Goal: Information Seeking & Learning: Learn about a topic

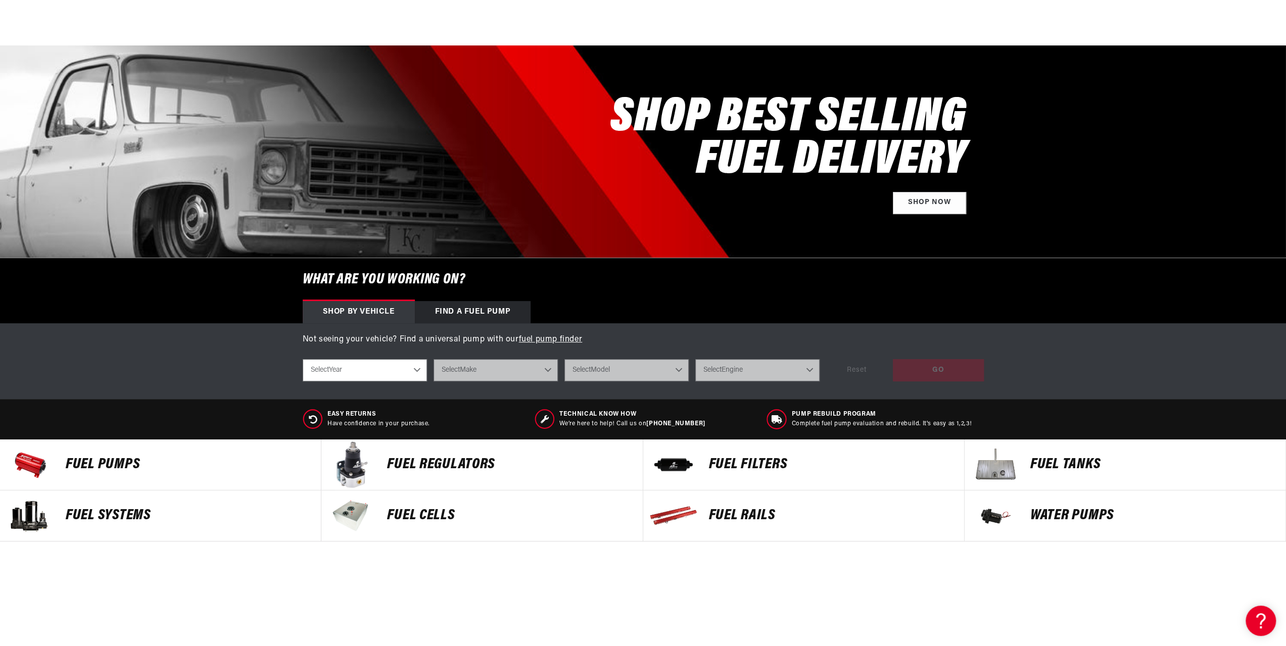
scroll to position [152, 0]
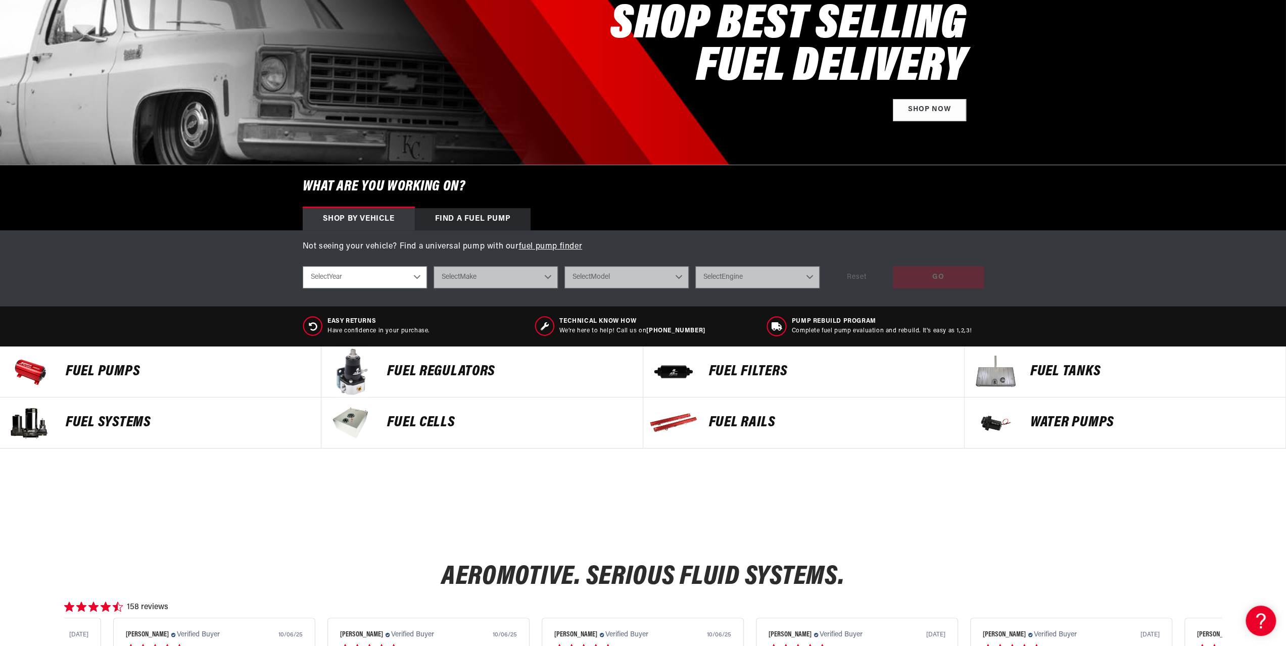
click at [444, 369] on p "FUEL REGULATORS" at bounding box center [509, 371] width 245 height 15
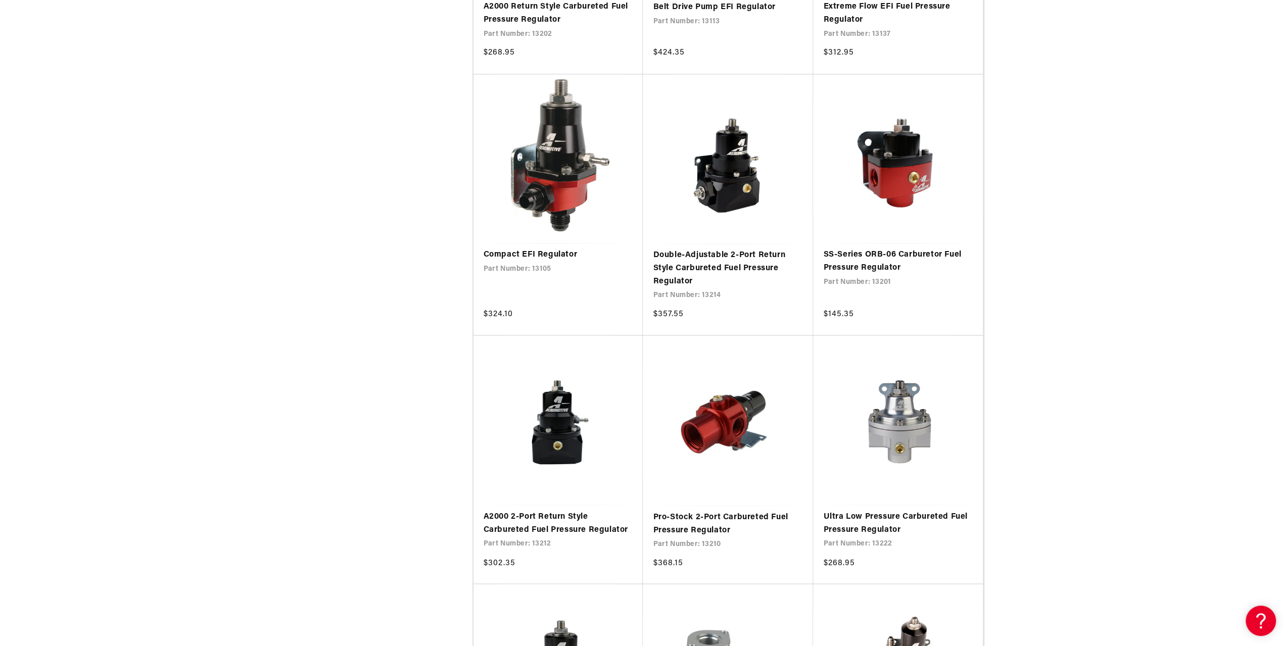
scroll to position [1566, 0]
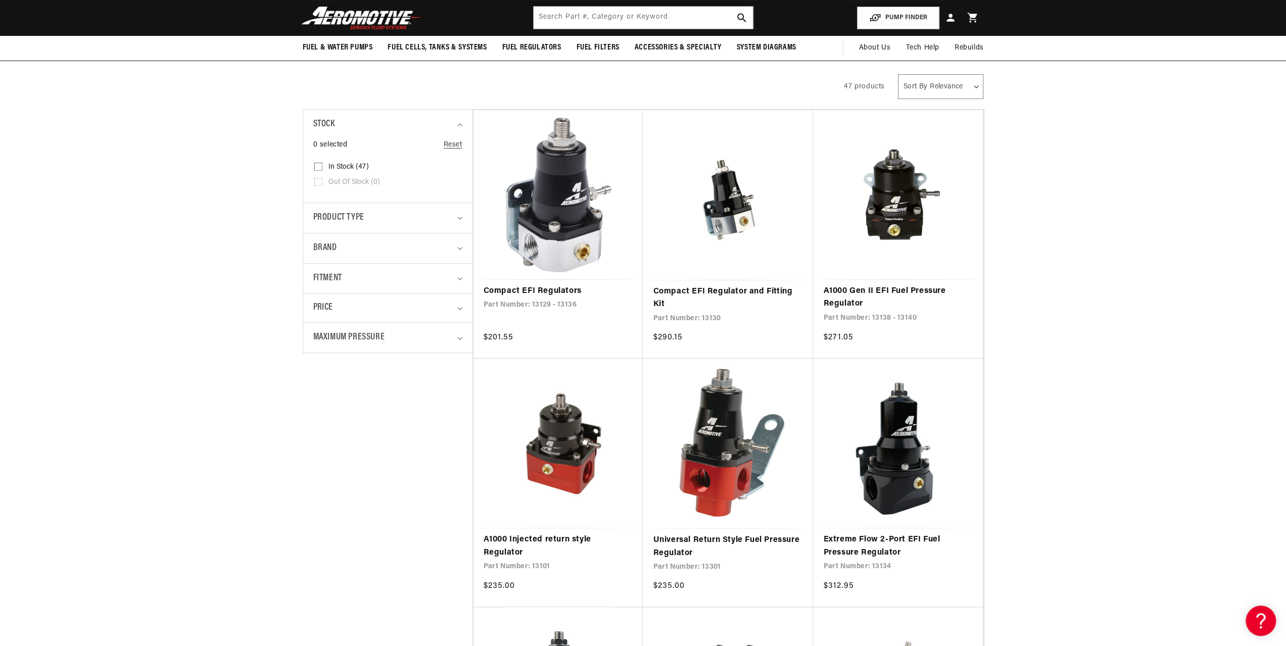
scroll to position [101, 0]
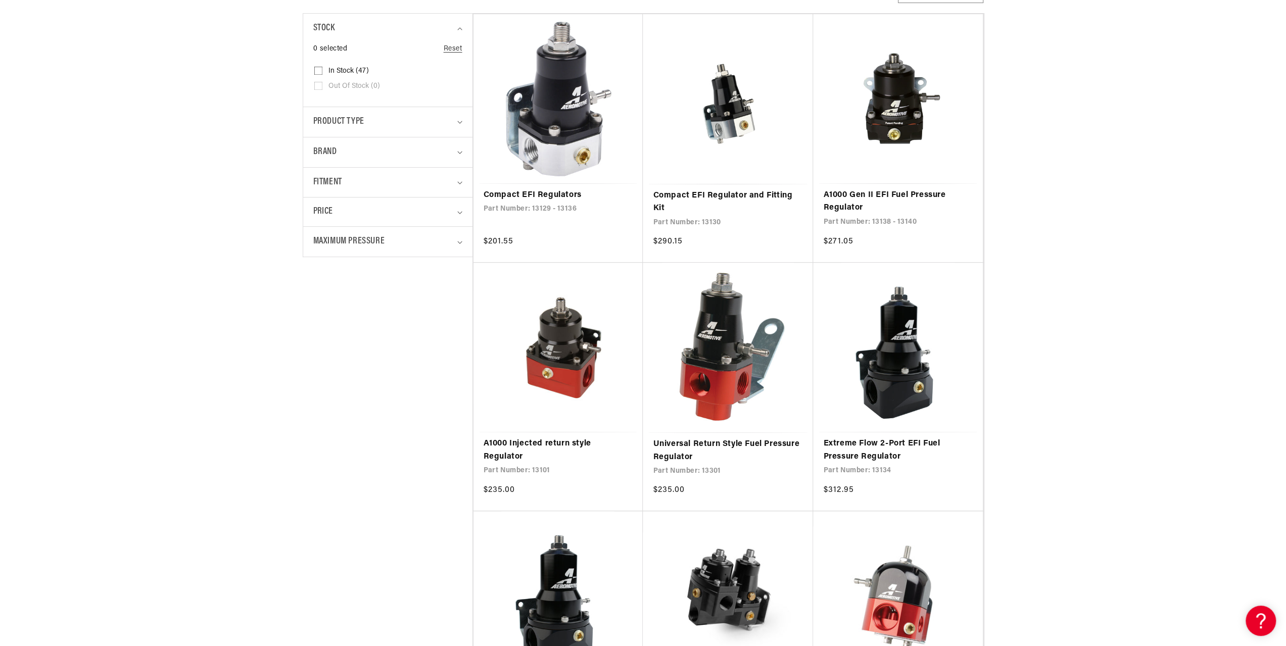
scroll to position [253, 0]
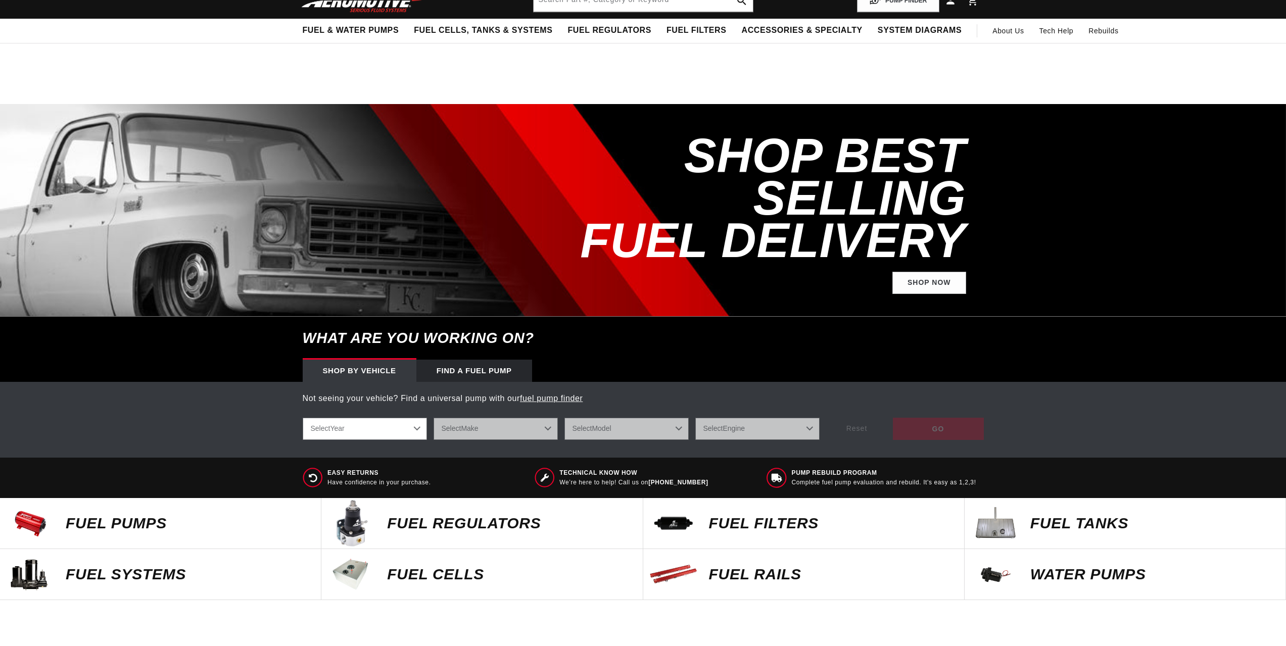
scroll to position [152, 0]
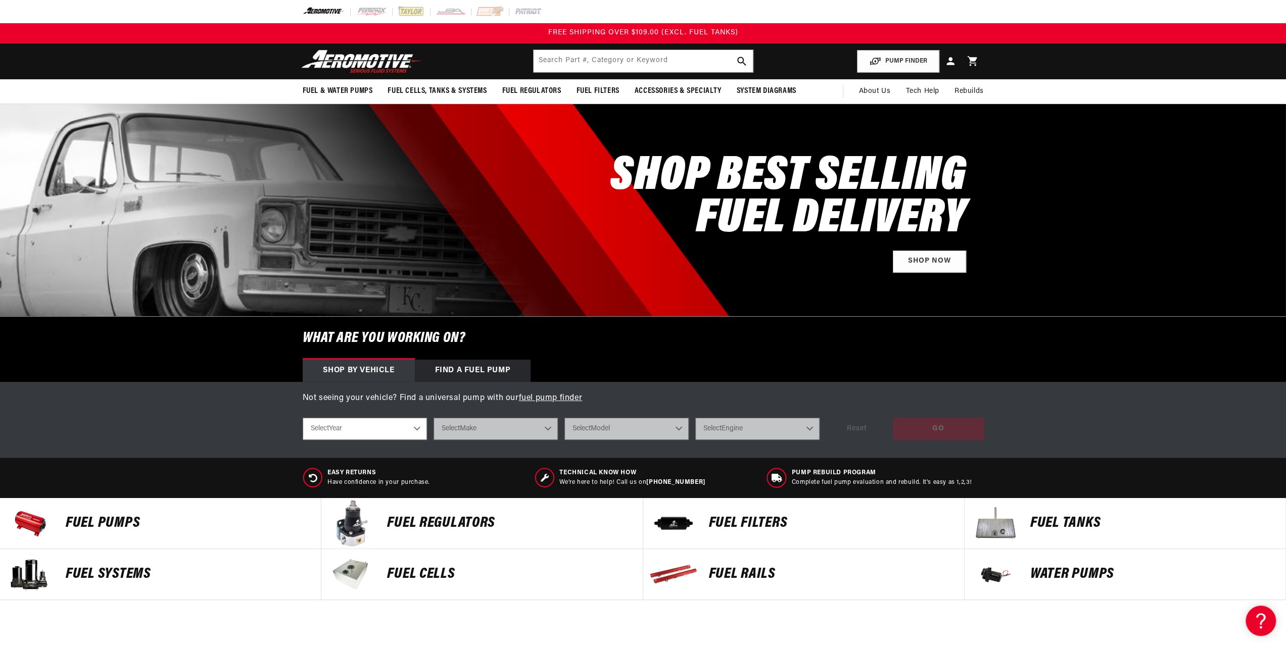
click at [727, 575] on p "FUEL Rails" at bounding box center [831, 574] width 245 height 15
click at [449, 521] on p "FUEL REGULATORS" at bounding box center [509, 523] width 245 height 15
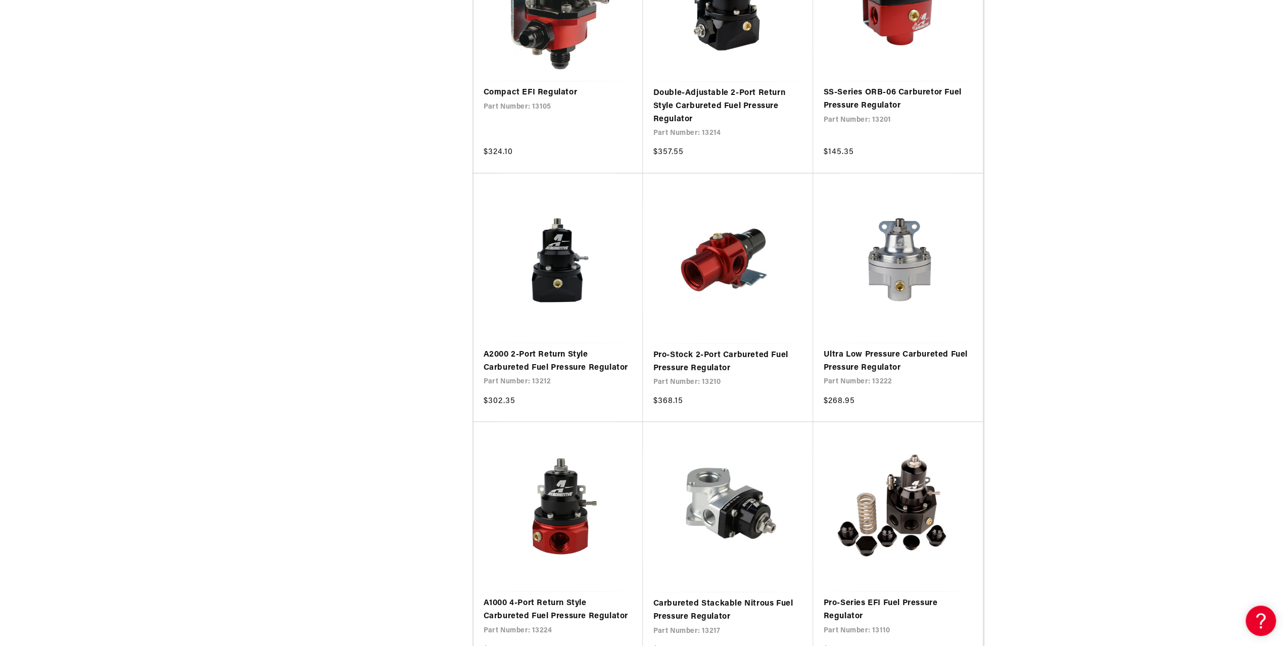
scroll to position [1617, 0]
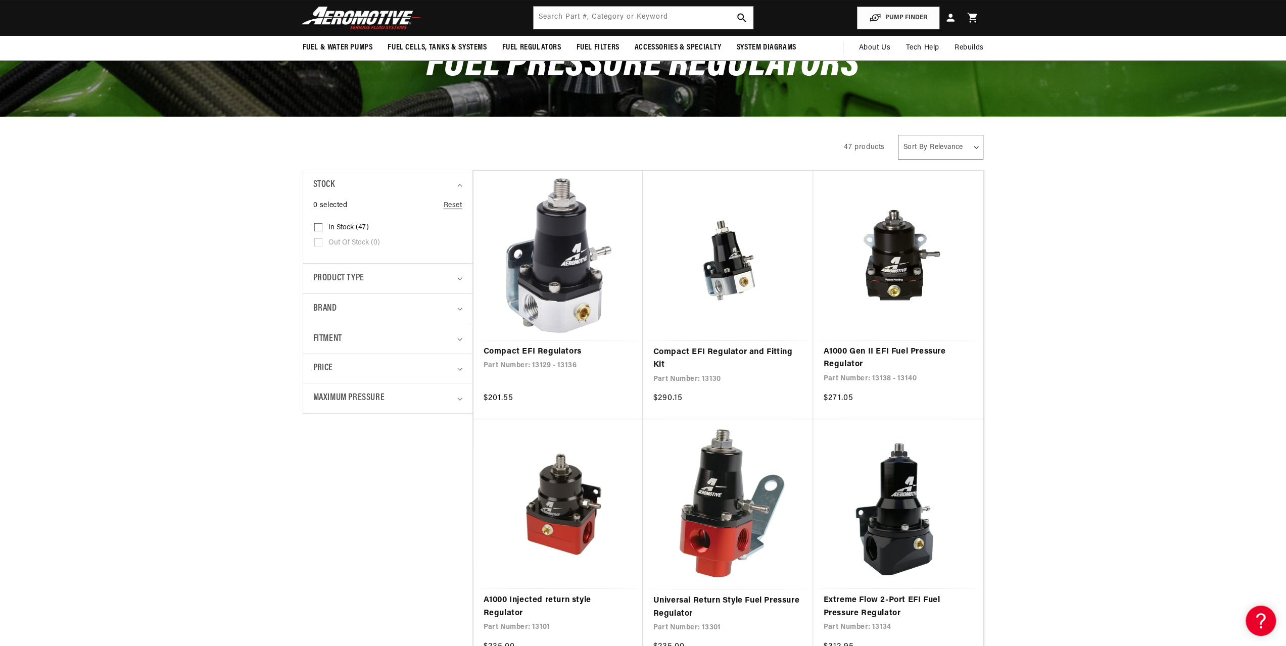
scroll to position [51, 0]
